Goal: Information Seeking & Learning: Check status

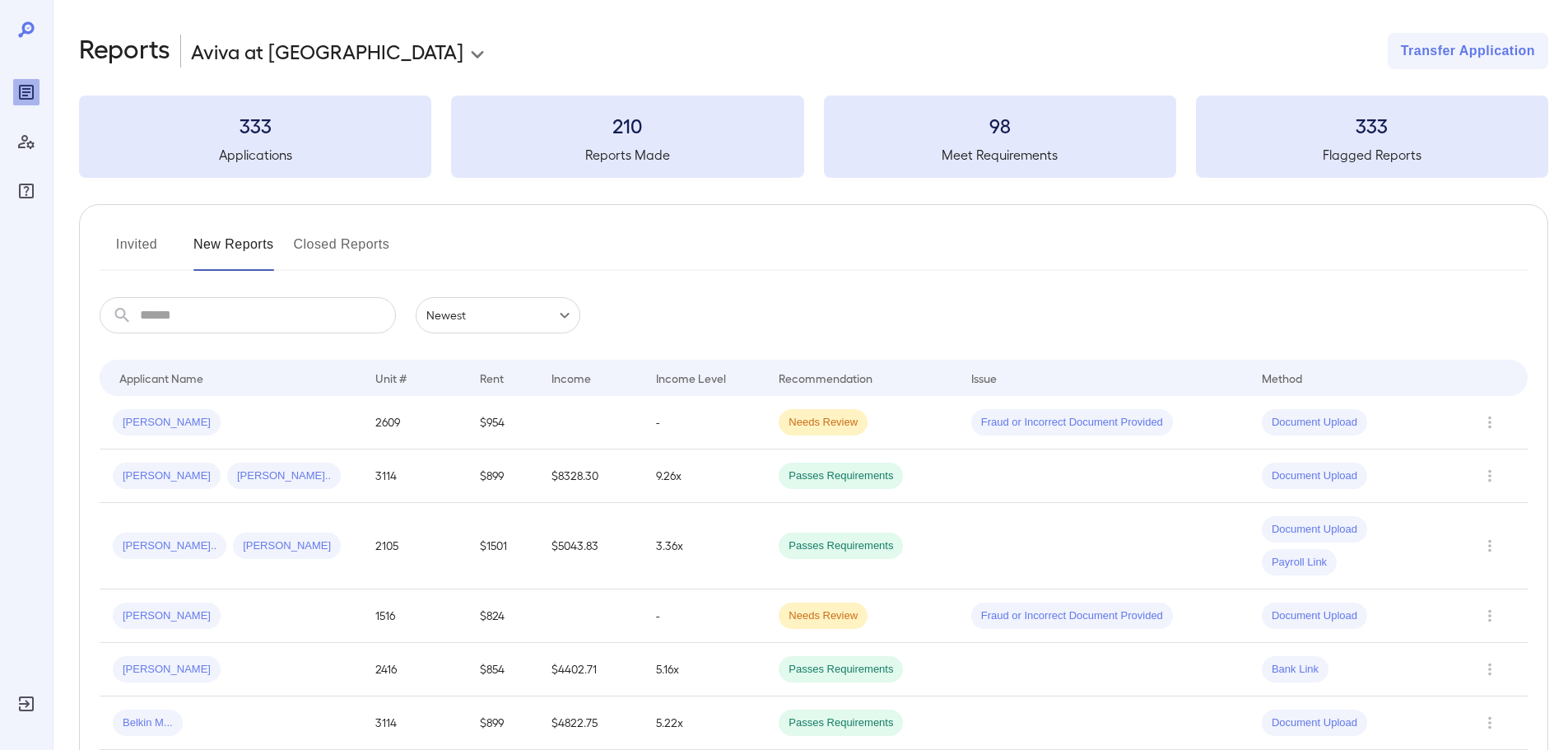
click at [528, 255] on div "Invited New Reports Closed Reports" at bounding box center [813, 251] width 1428 height 39
click at [525, 237] on div "Invited New Reports Closed Reports" at bounding box center [813, 251] width 1428 height 39
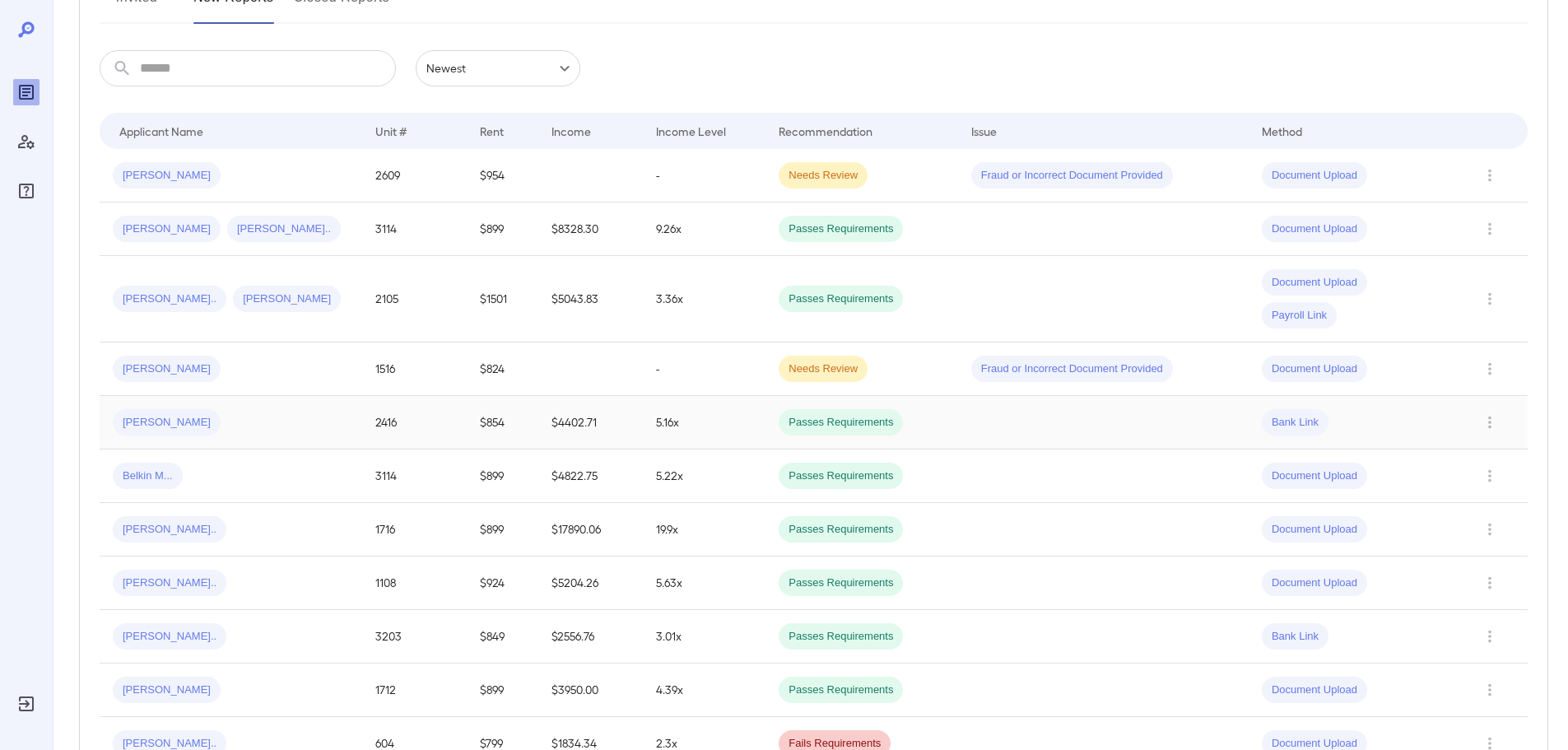
scroll to position [330, 0]
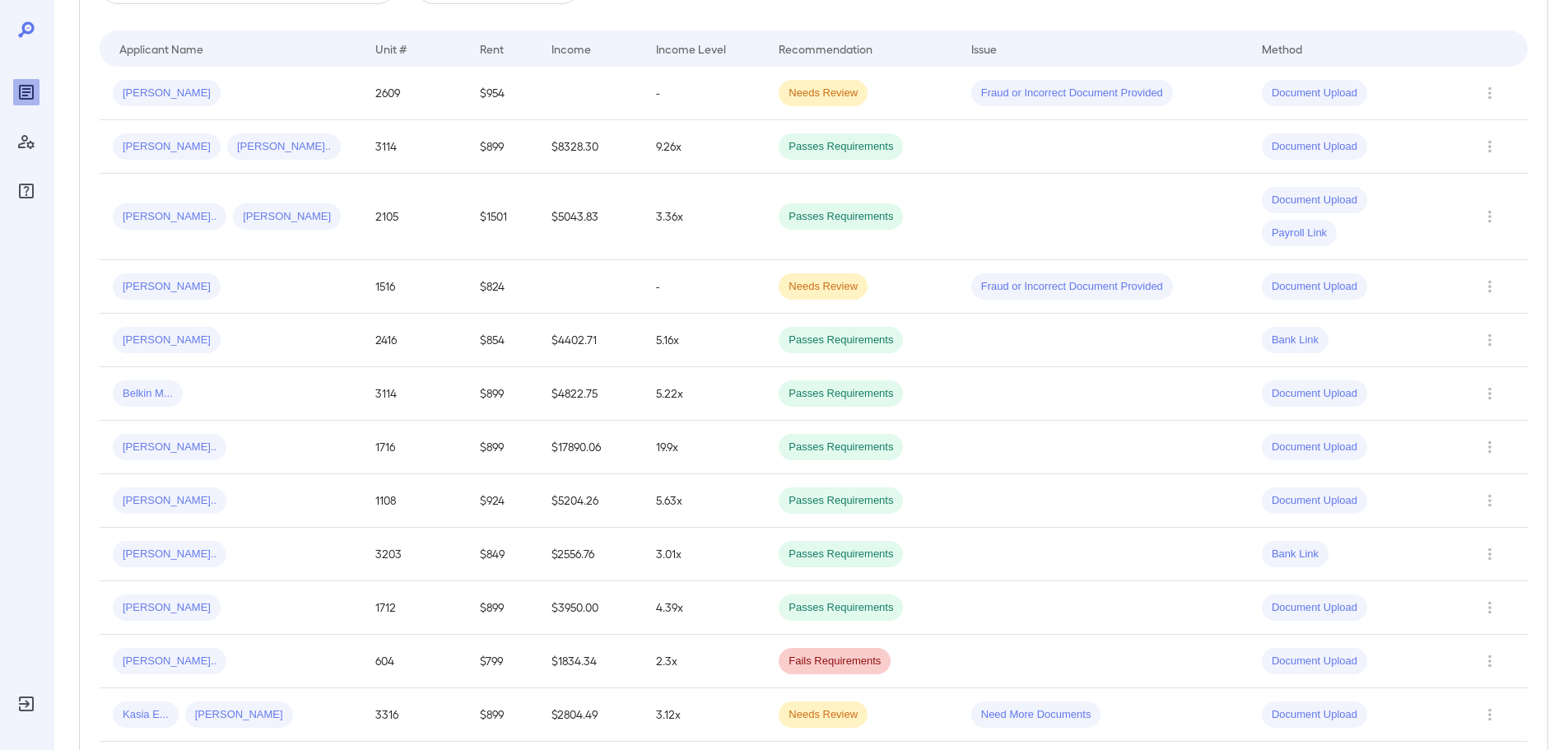
click at [200, 299] on div "[PERSON_NAME]" at bounding box center [231, 286] width 236 height 27
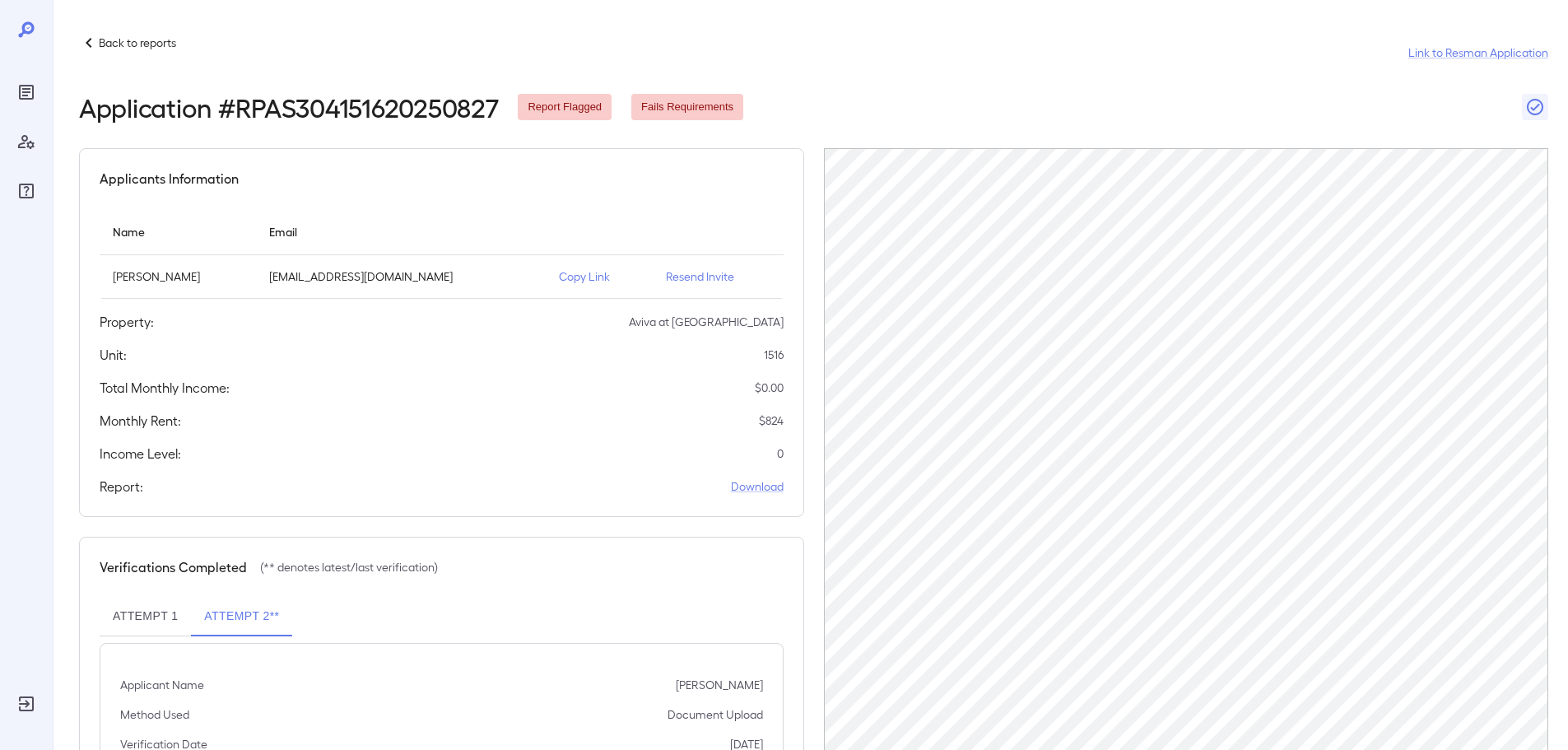
click at [1124, 83] on header "Back to reports Link to Resman Application Application # RPAS304151620250827 Re…" at bounding box center [813, 77] width 1469 height 89
click at [110, 38] on p "Back to reports" at bounding box center [137, 43] width 77 height 16
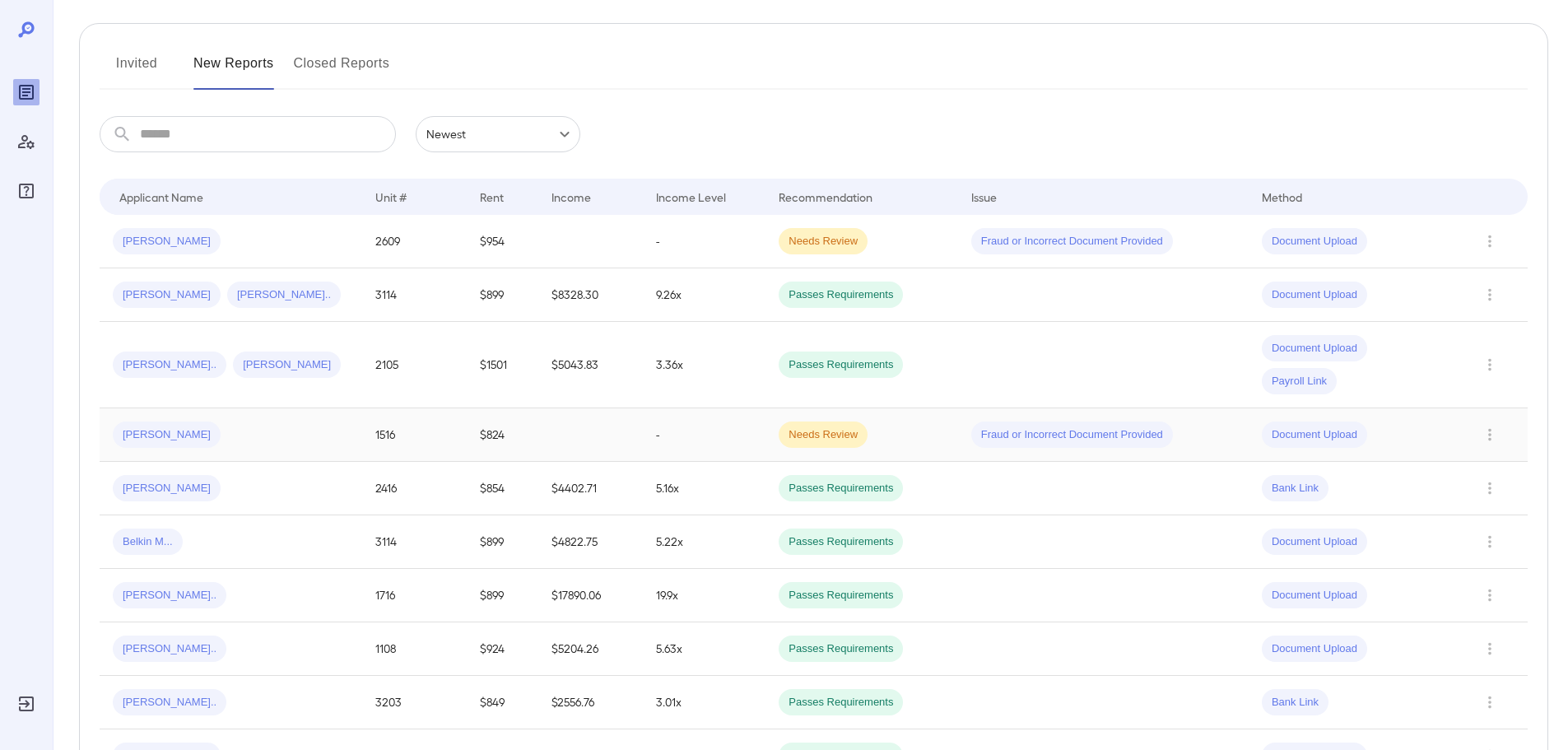
scroll to position [179, 0]
click at [716, 64] on div "Invited New Reports Closed Reports" at bounding box center [813, 71] width 1428 height 39
click at [199, 428] on div "[PERSON_NAME]" at bounding box center [231, 436] width 236 height 27
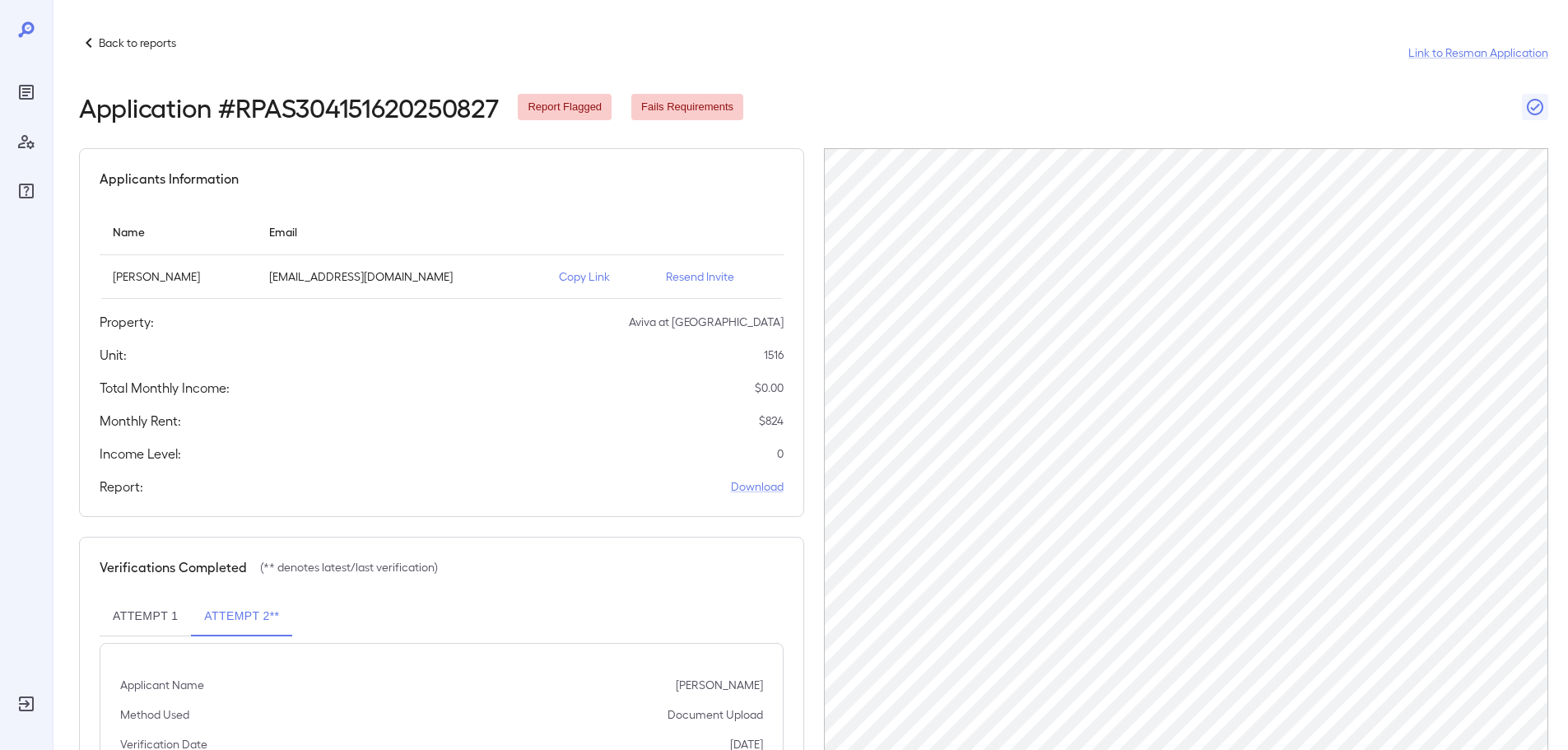
click at [419, 166] on div "Applicants Information Name Email [PERSON_NAME] [EMAIL_ADDRESS][DOMAIN_NAME] Co…" at bounding box center [441, 332] width 725 height 369
click at [1282, 121] on div "Application # RPAS304151620250827 Report Flagged Fails Requirements" at bounding box center [813, 107] width 1469 height 29
click at [1099, 93] on div "Application # RPAS304151620250827 Report Flagged Fails Requirements" at bounding box center [813, 107] width 1469 height 29
click at [1089, 79] on header "Back to reports Link to Resman Application Application # RPAS304151620250827 Re…" at bounding box center [813, 77] width 1469 height 89
click at [214, 59] on div "Back to reports Link to Resman Application" at bounding box center [813, 52] width 1469 height 39
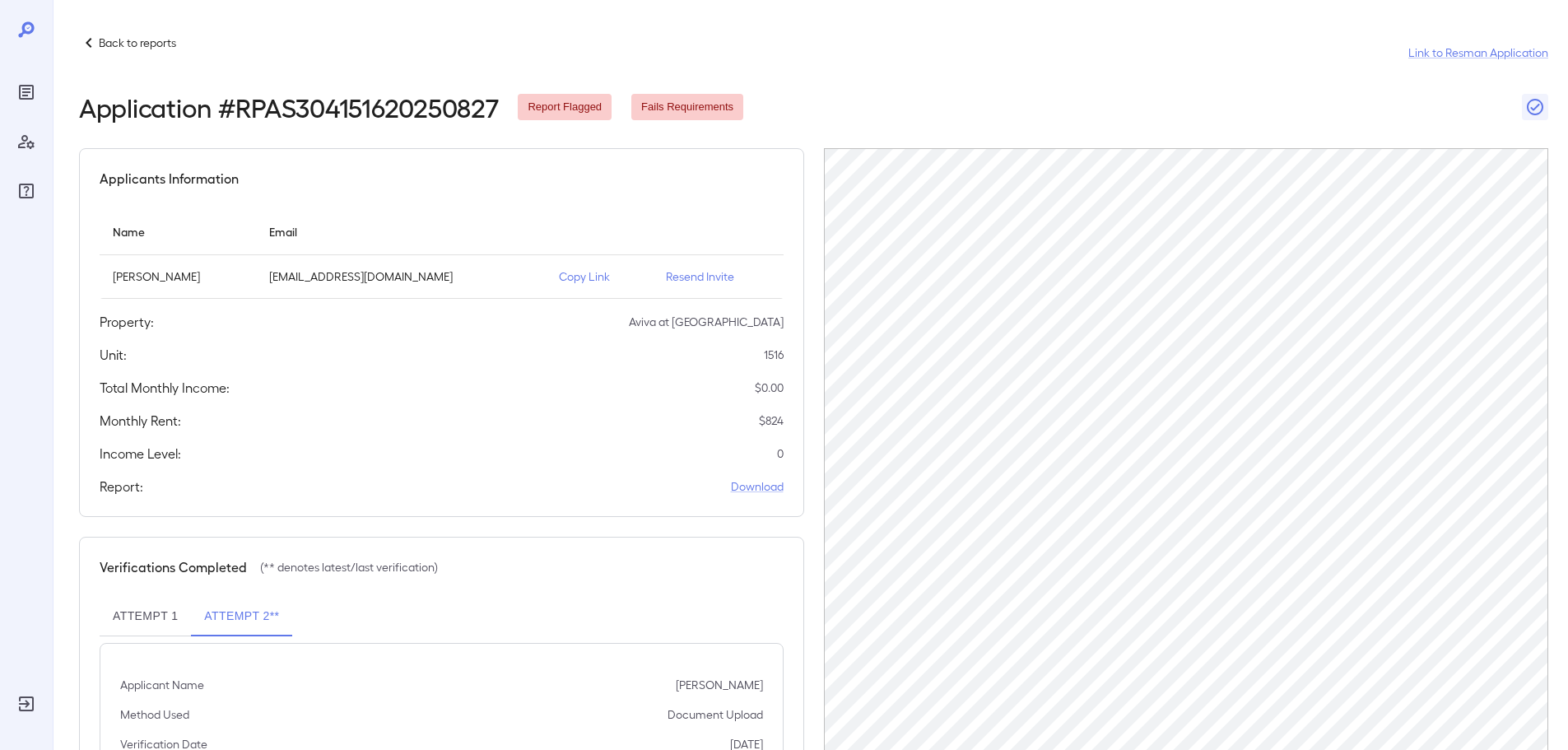
click at [145, 49] on p "Back to reports" at bounding box center [137, 43] width 77 height 16
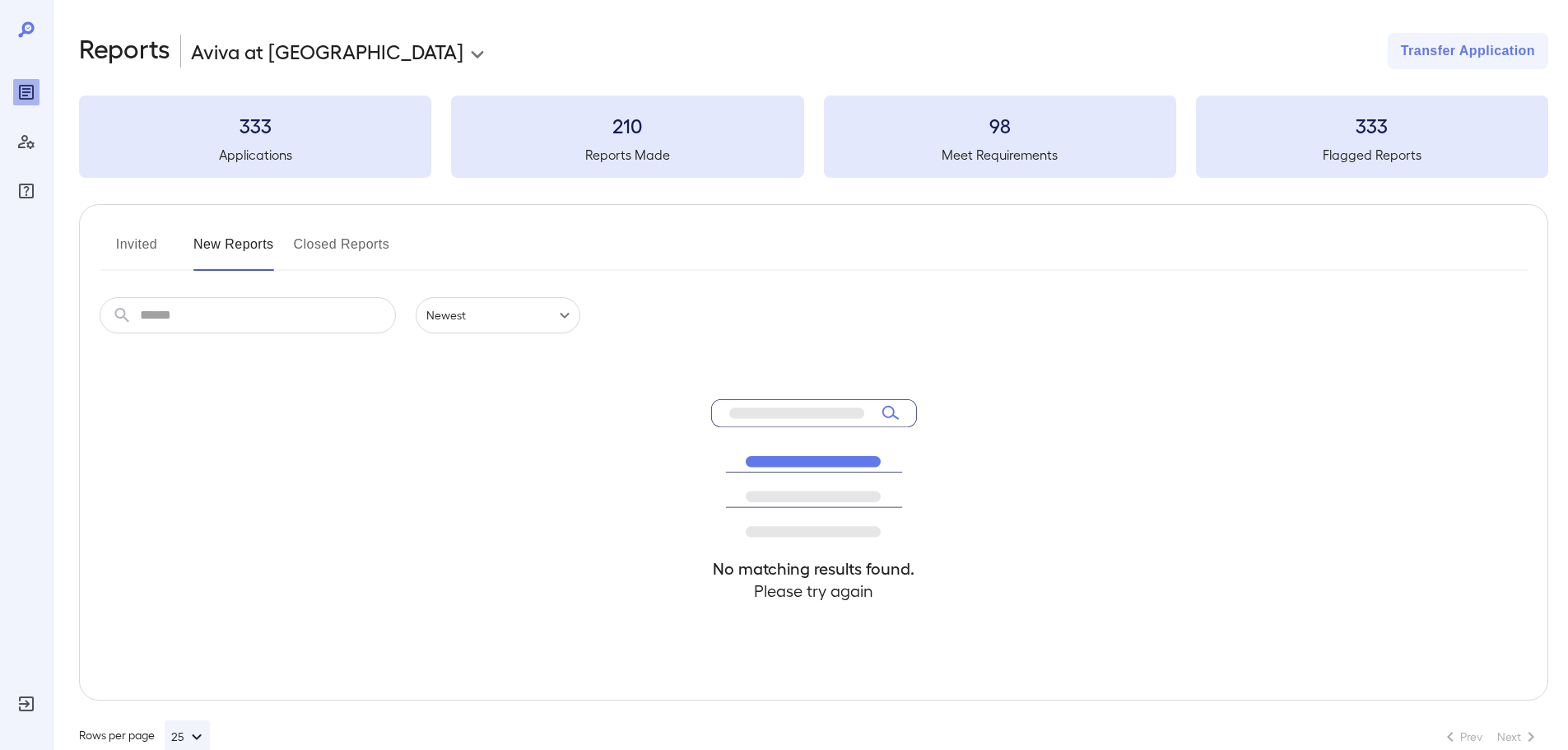
click at [439, 22] on div "**********" at bounding box center [811, 393] width 1516 height 786
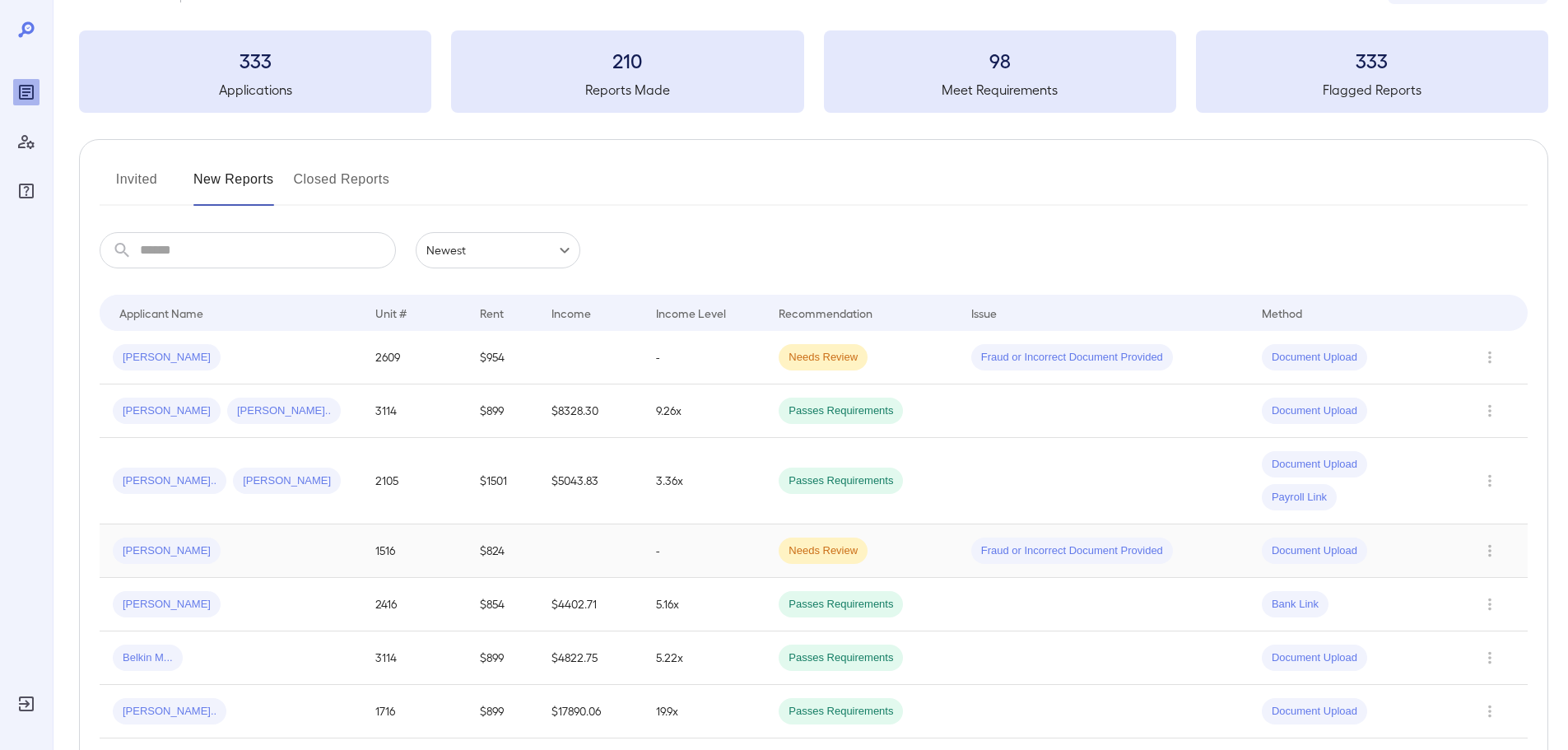
scroll to position [165, 0]
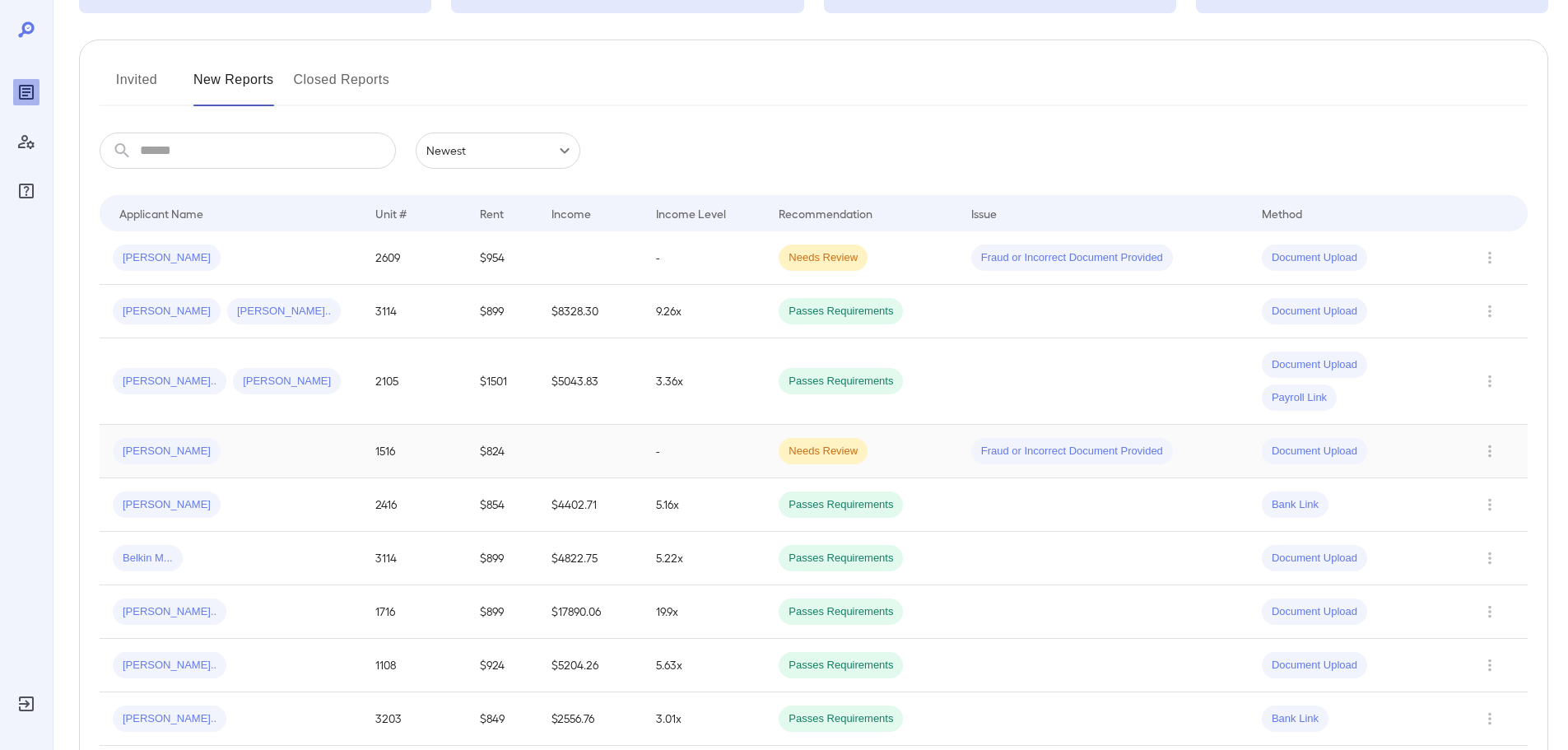
click at [291, 447] on div "[PERSON_NAME]" at bounding box center [231, 451] width 236 height 27
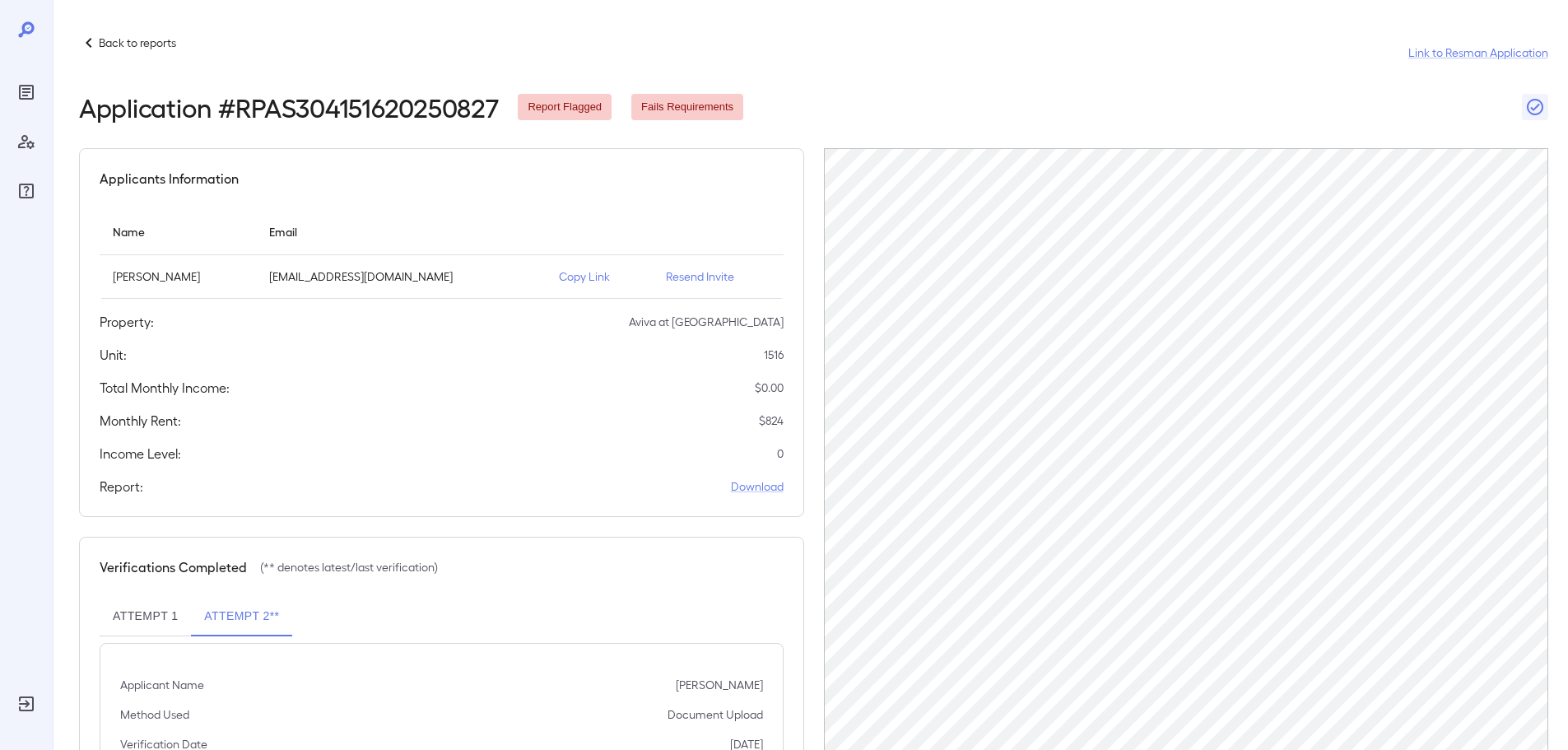
click at [564, 208] on div "Applicants Information Name Email [PERSON_NAME] [EMAIL_ADDRESS][DOMAIN_NAME] Co…" at bounding box center [441, 332] width 725 height 369
click at [568, 207] on div "Applicants Information Name Email [PERSON_NAME] [EMAIL_ADDRESS][DOMAIN_NAME] Co…" at bounding box center [441, 332] width 725 height 369
click at [630, 204] on div "Applicants Information Name Email [PERSON_NAME] [EMAIL_ADDRESS][DOMAIN_NAME] Co…" at bounding box center [441, 332] width 725 height 369
click at [586, 223] on th "simple table" at bounding box center [599, 231] width 107 height 47
click at [536, 204] on div "Applicants Information Name Email [PERSON_NAME] [EMAIL_ADDRESS][DOMAIN_NAME] Co…" at bounding box center [441, 332] width 725 height 369
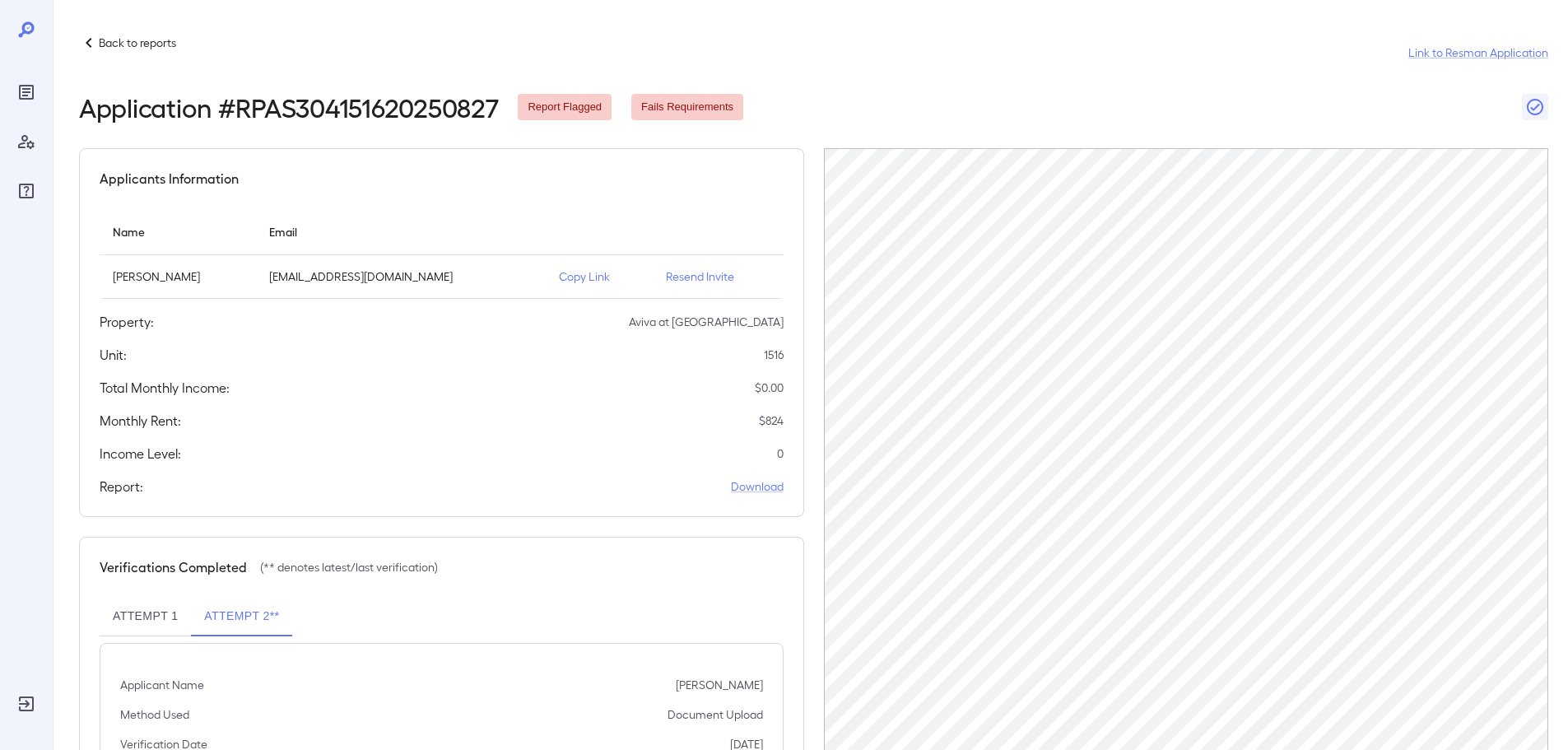
click at [583, 274] on p "Copy Link" at bounding box center [599, 277] width 81 height 16
click at [844, 57] on div "Back to reports Link to Resman Application" at bounding box center [813, 52] width 1469 height 39
click at [153, 48] on p "Back to reports" at bounding box center [137, 43] width 77 height 16
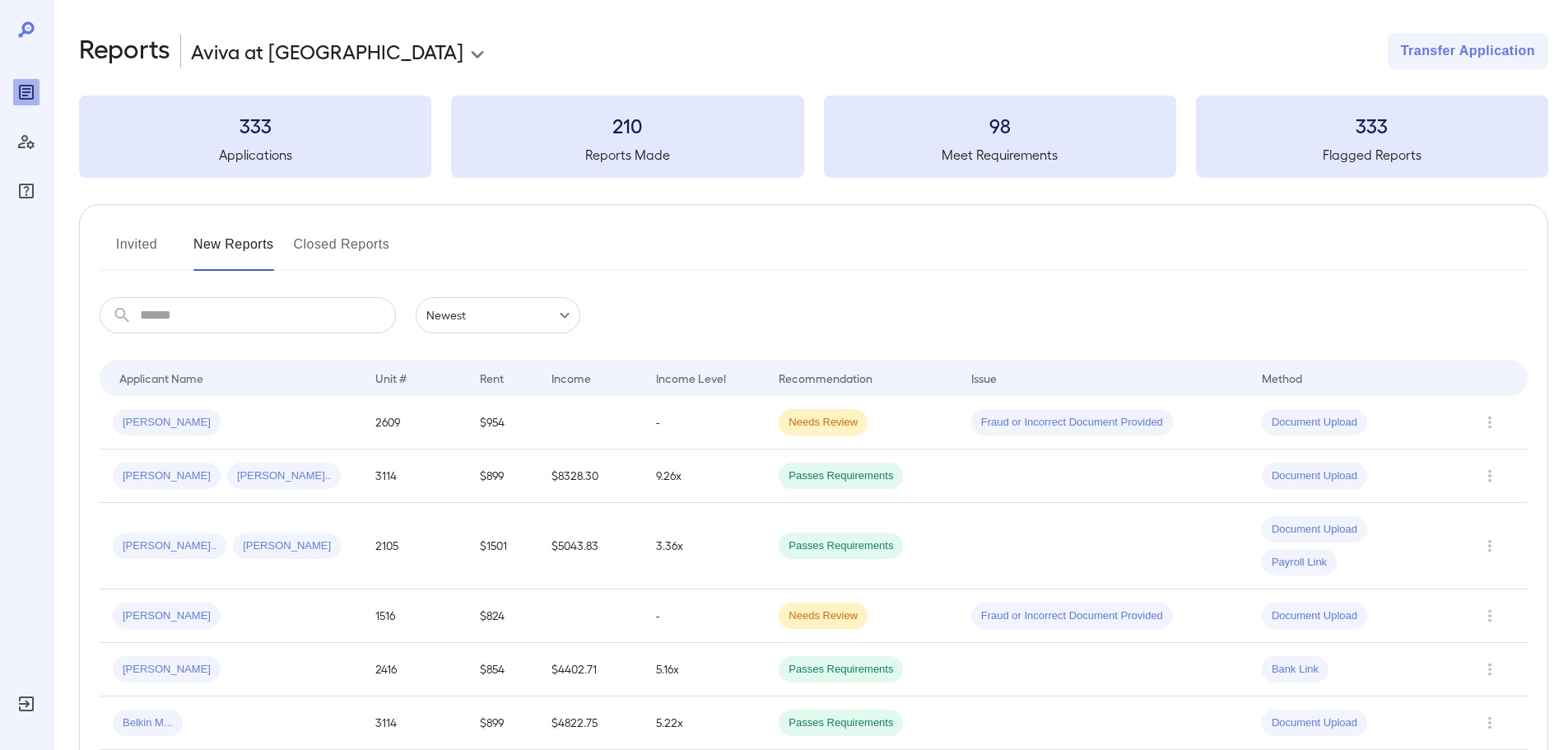
click at [499, 240] on div "Invited New Reports Closed Reports" at bounding box center [813, 251] width 1428 height 39
click at [456, 422] on td "2609" at bounding box center [414, 422] width 104 height 53
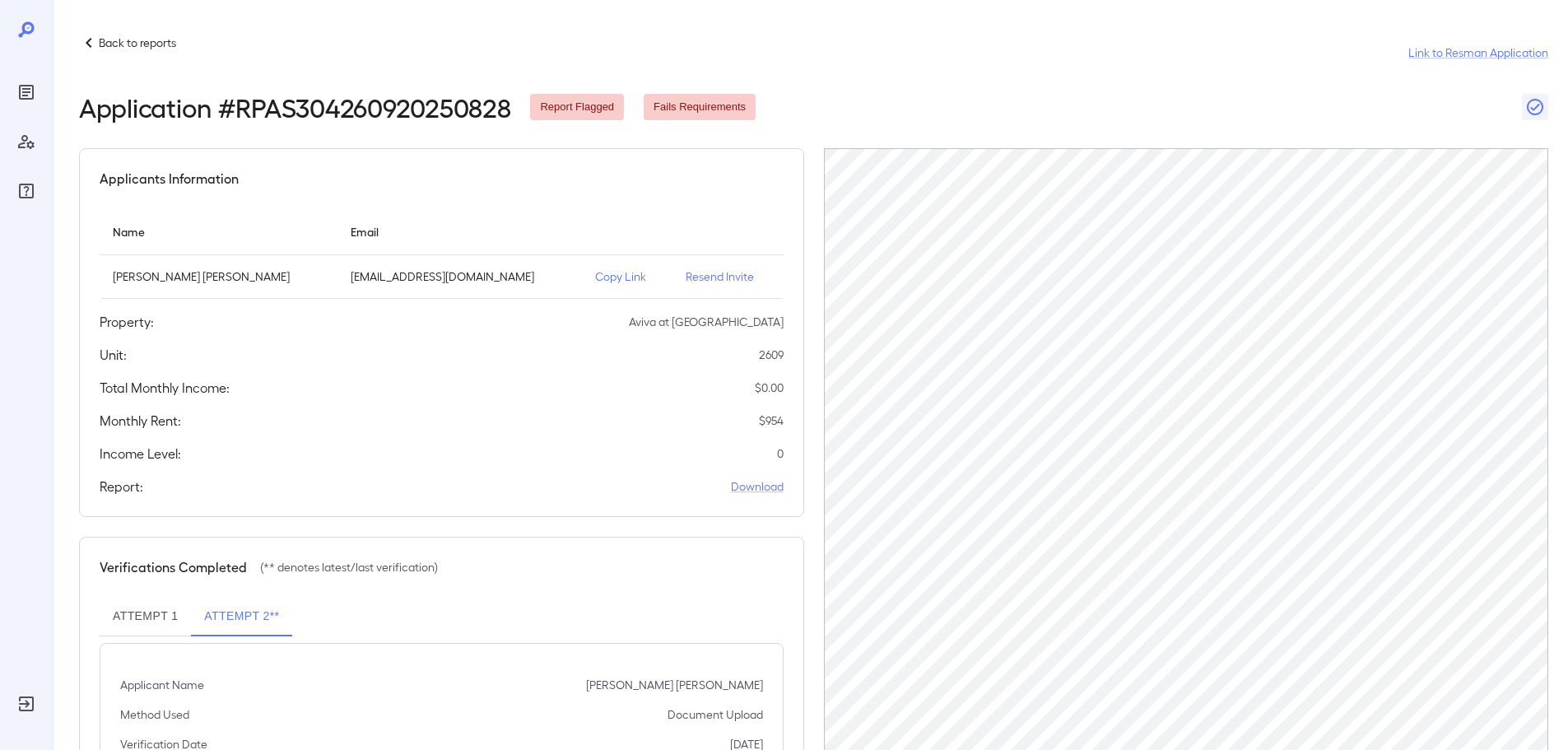
click at [592, 201] on div "Applicants Information Name Email [PERSON_NAME] [PERSON_NAME] [EMAIL_ADDRESS][D…" at bounding box center [441, 332] width 725 height 369
click at [595, 275] on p "Copy Link" at bounding box center [627, 277] width 64 height 16
click at [170, 42] on p "Back to reports" at bounding box center [137, 43] width 77 height 16
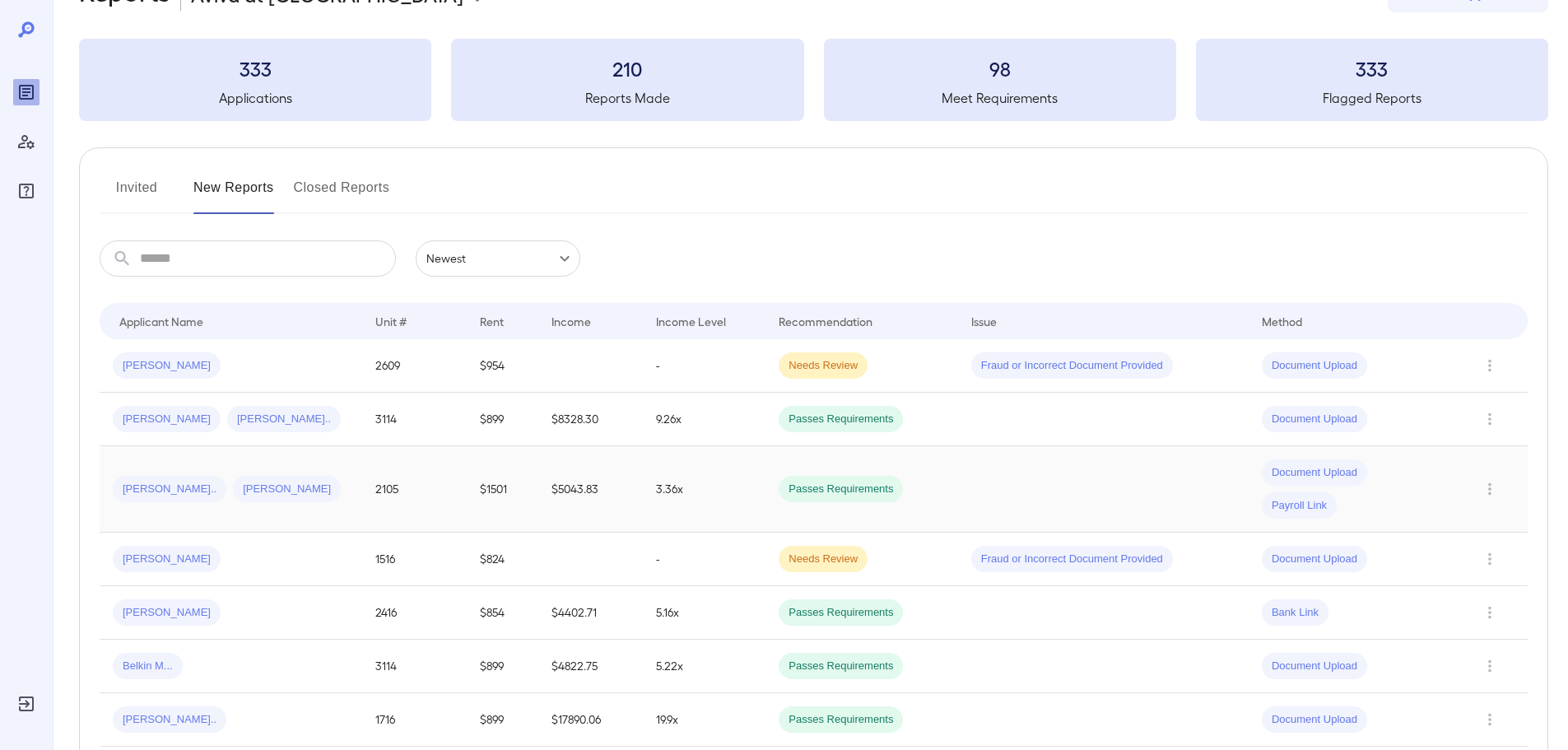
scroll to position [82, 0]
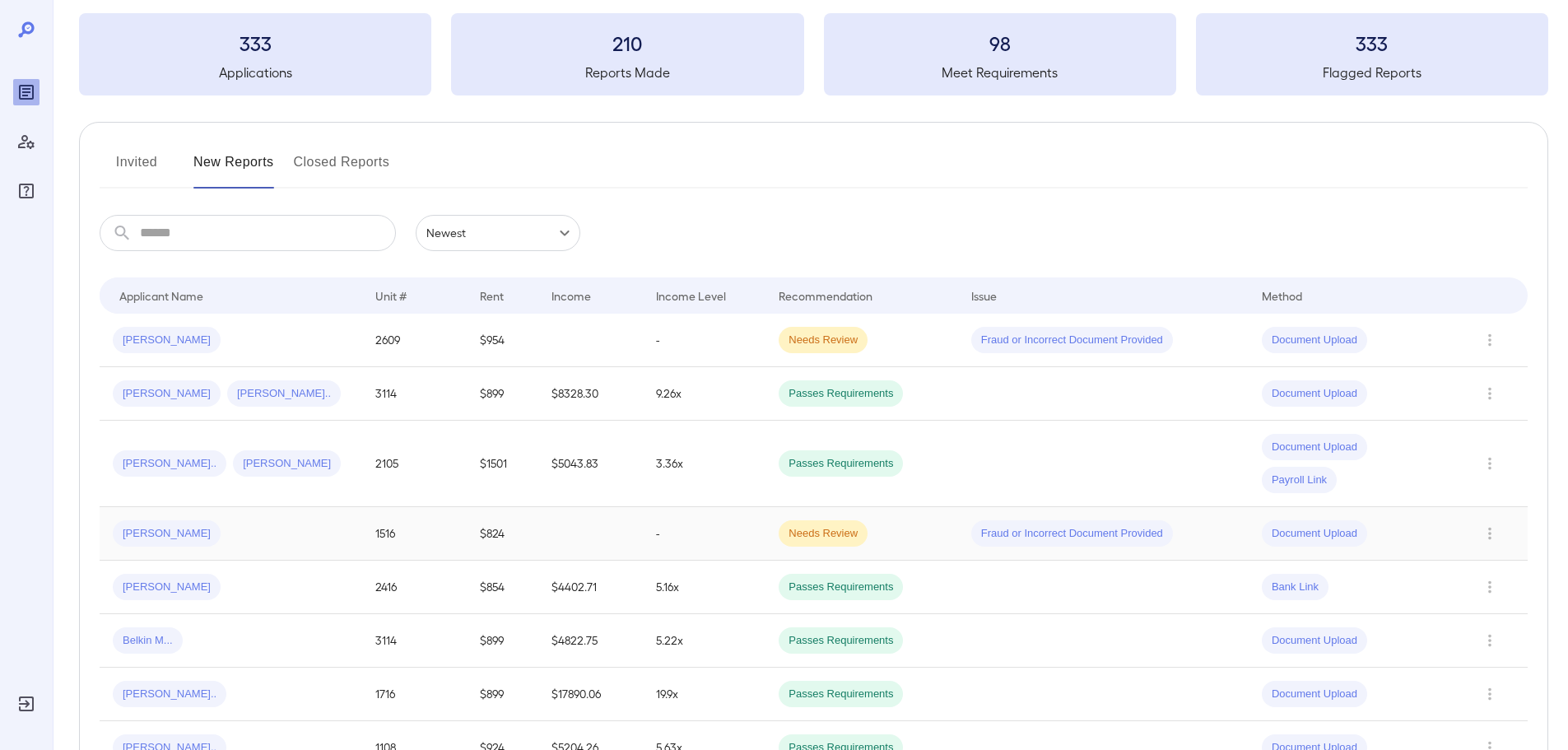
click at [579, 535] on td at bounding box center [591, 534] width 104 height 53
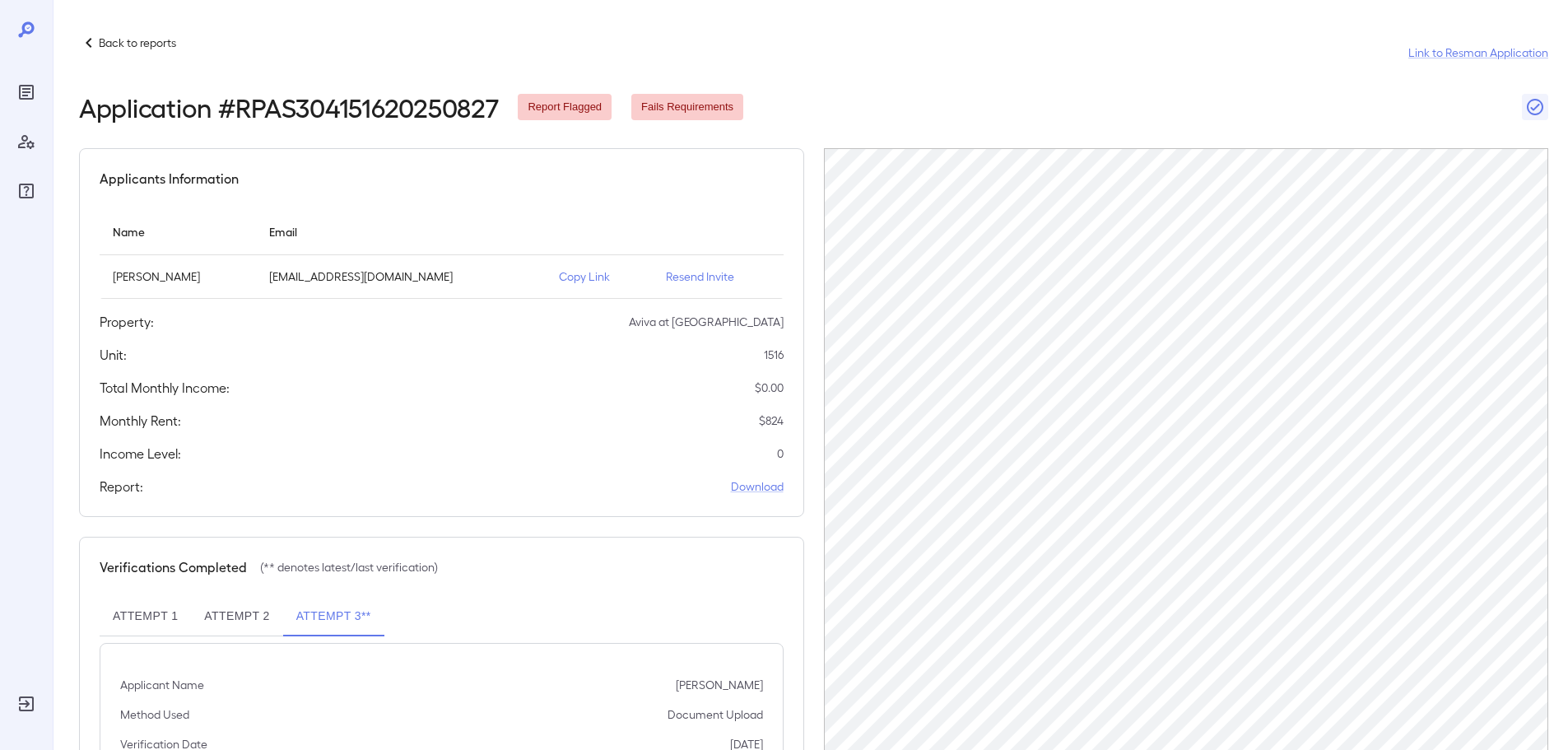
click at [113, 46] on p "Back to reports" at bounding box center [137, 43] width 77 height 16
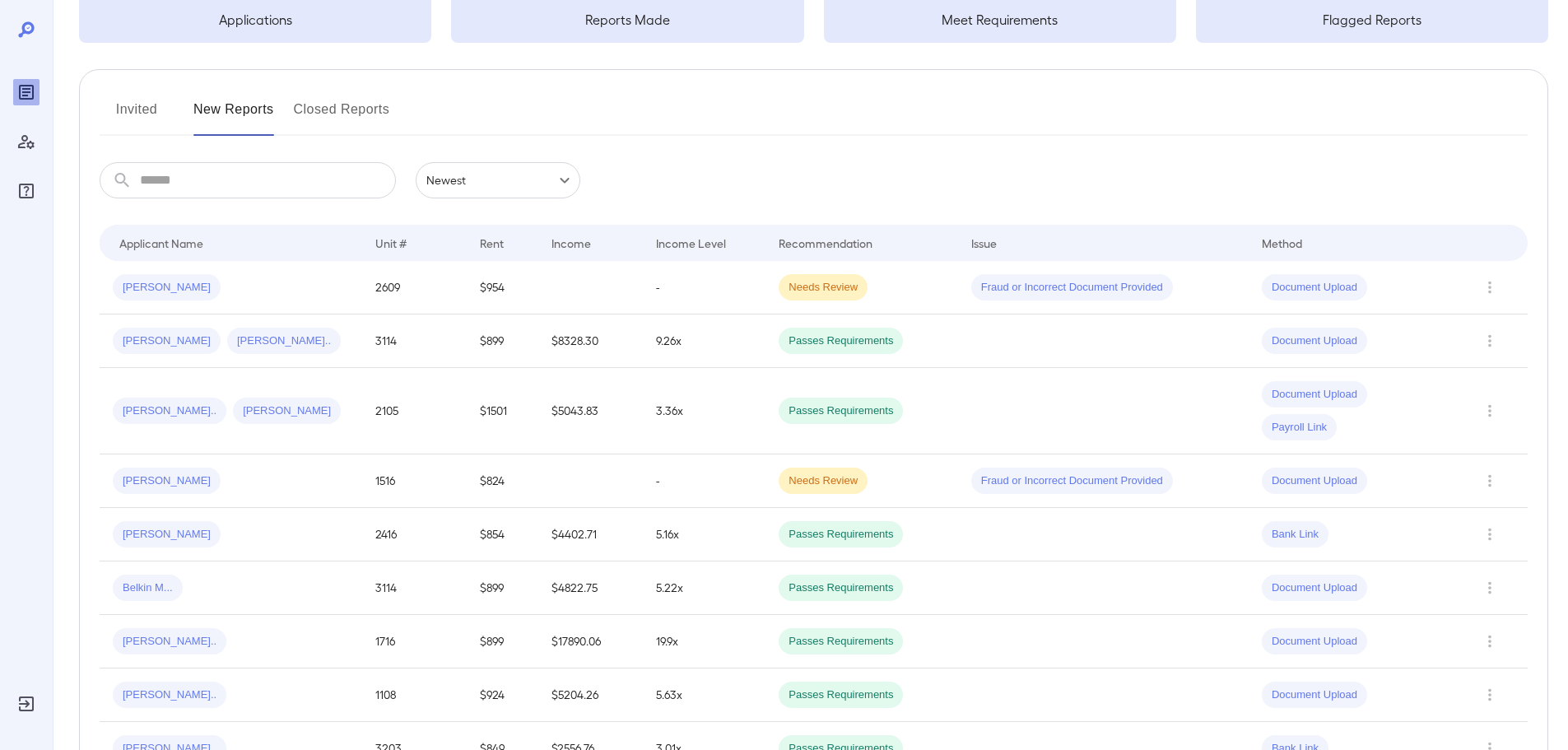
scroll to position [165, 0]
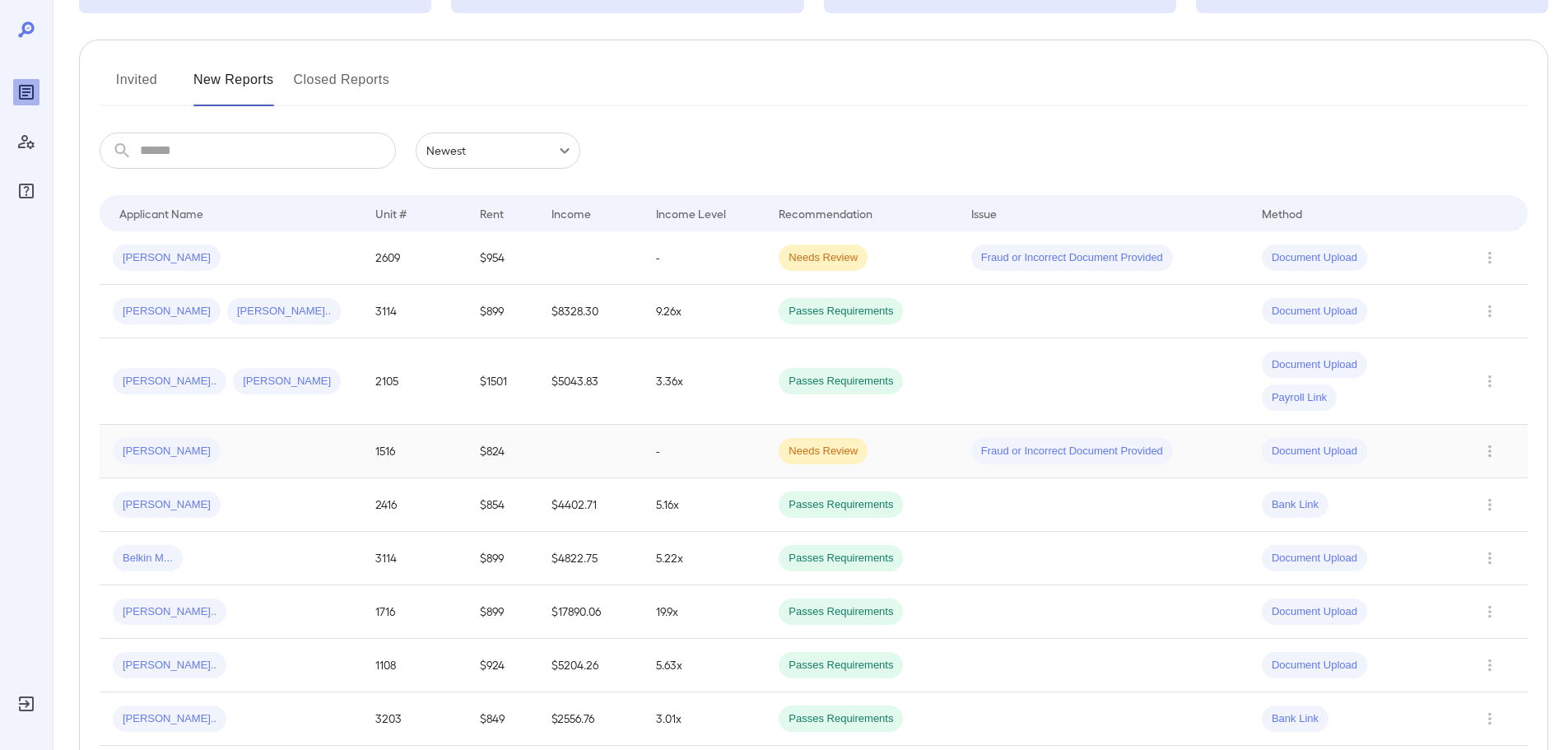
click at [150, 451] on span "[PERSON_NAME]" at bounding box center [167, 451] width 108 height 16
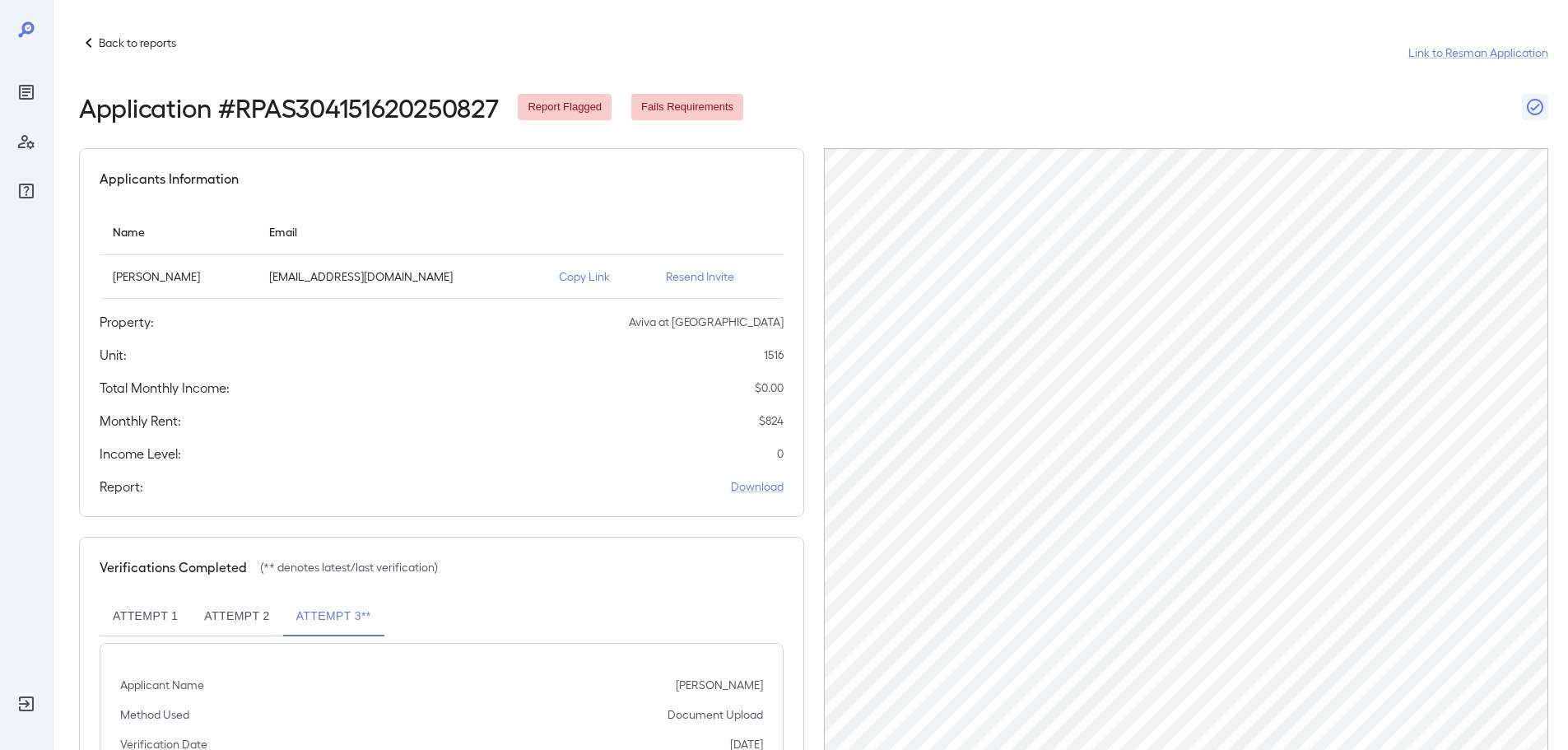
click at [160, 40] on p "Back to reports" at bounding box center [137, 43] width 77 height 16
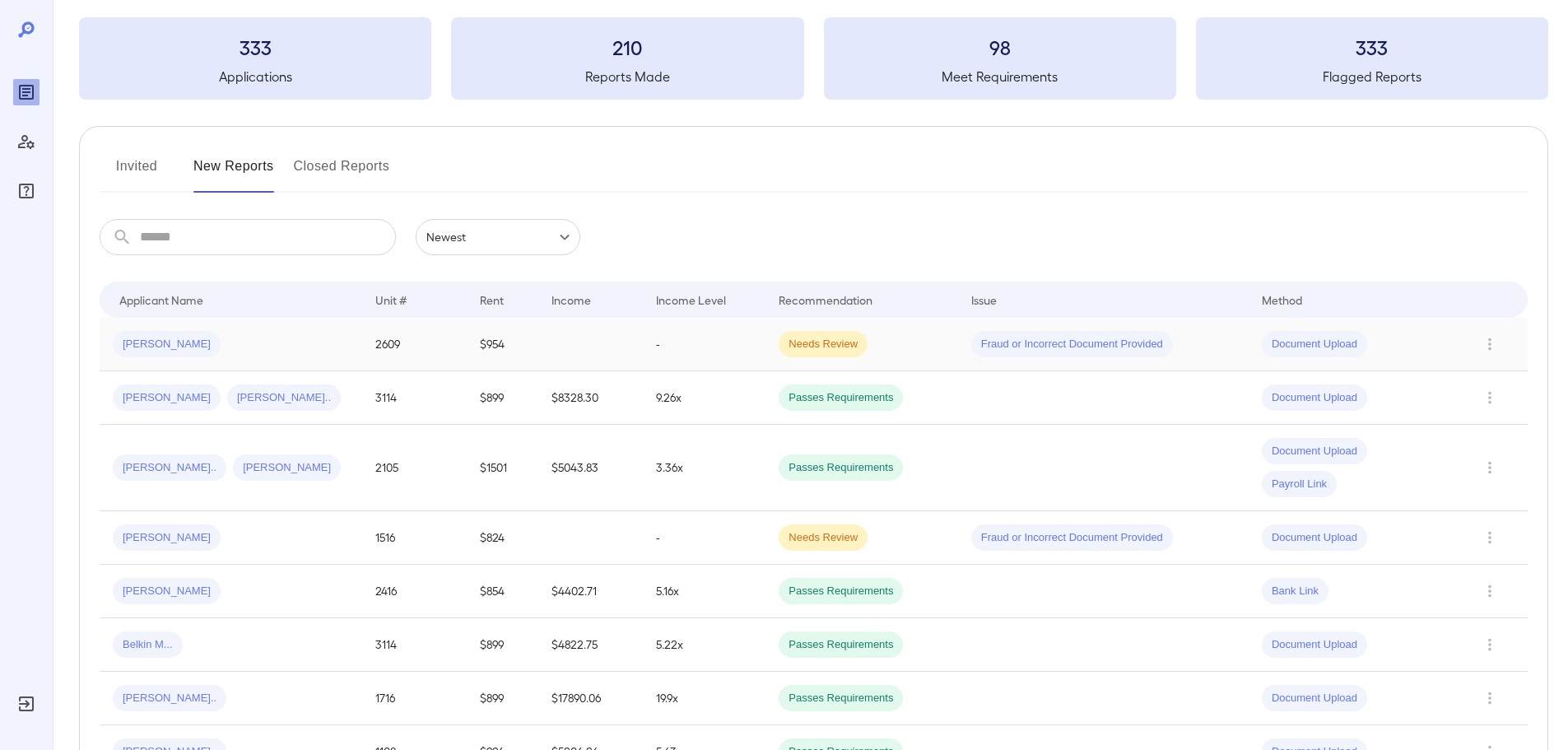
scroll to position [165, 0]
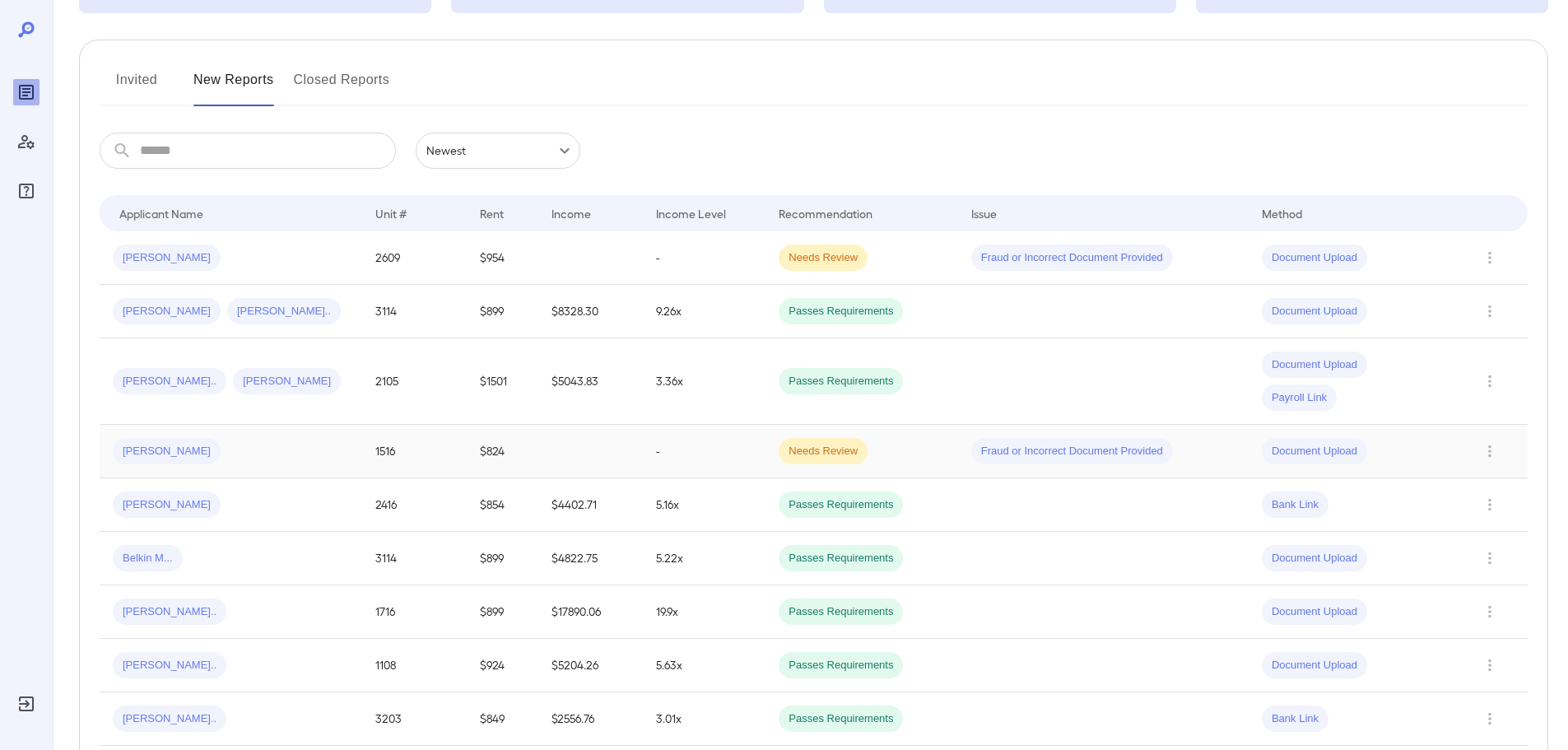
click at [158, 451] on span "[PERSON_NAME]" at bounding box center [167, 451] width 108 height 16
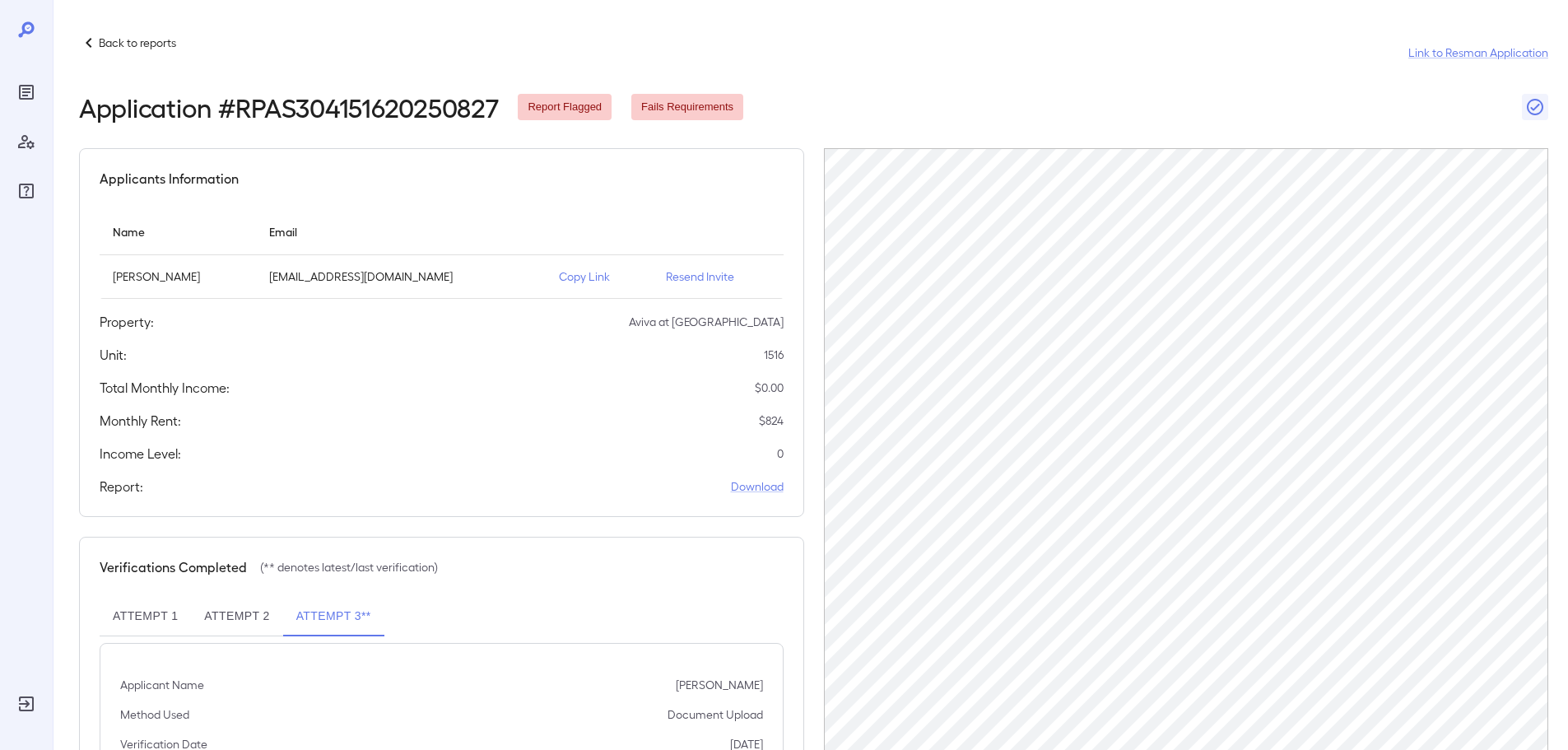
drag, startPoint x: 174, startPoint y: 277, endPoint x: 237, endPoint y: 277, distance: 63.0
click at [237, 277] on p "[PERSON_NAME]" at bounding box center [178, 277] width 130 height 16
click at [155, 37] on p "Back to reports" at bounding box center [137, 43] width 77 height 16
